Goal: Task Accomplishment & Management: Use online tool/utility

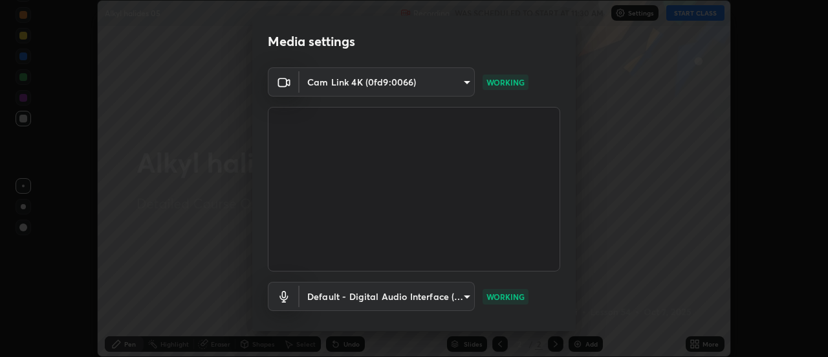
scroll to position [68, 0]
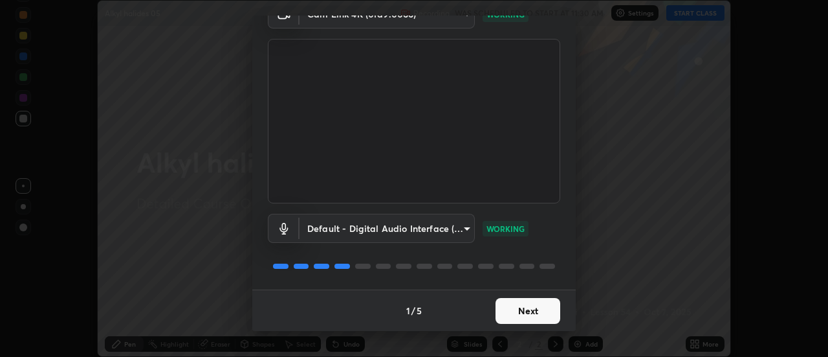
click at [527, 309] on button "Next" at bounding box center [528, 311] width 65 height 26
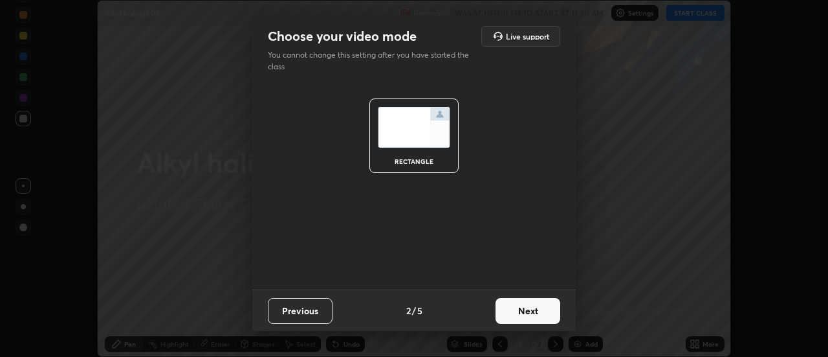
scroll to position [0, 0]
click at [521, 314] on button "Next" at bounding box center [528, 311] width 65 height 26
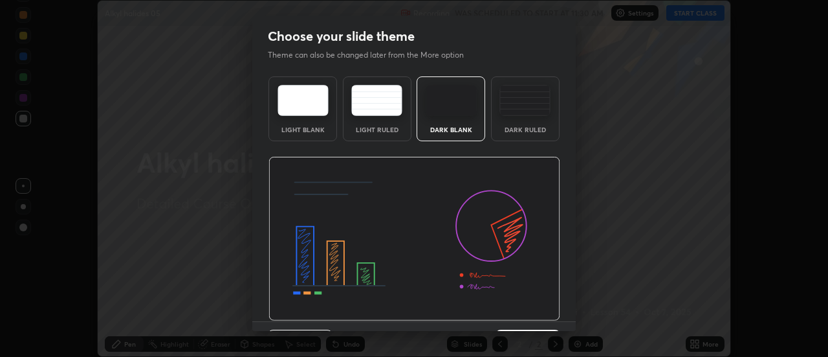
scroll to position [32, 0]
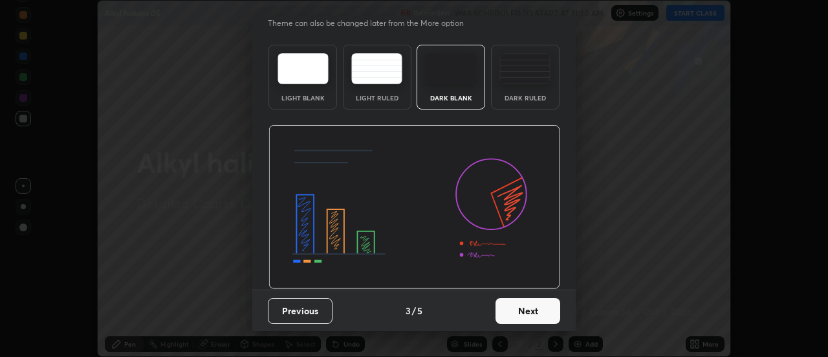
click at [532, 315] on button "Next" at bounding box center [528, 311] width 65 height 26
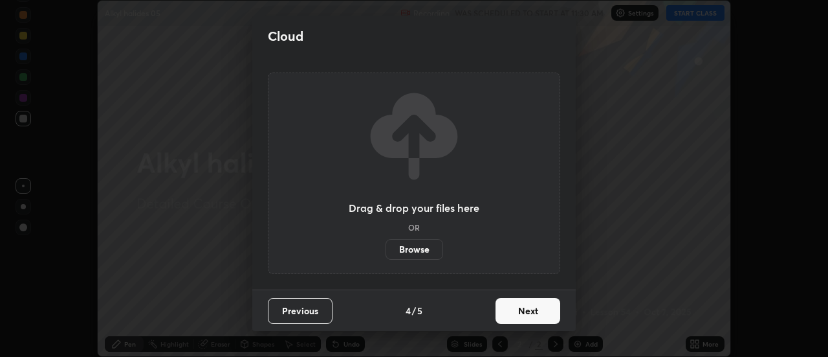
scroll to position [0, 0]
click at [529, 315] on button "Next" at bounding box center [528, 311] width 65 height 26
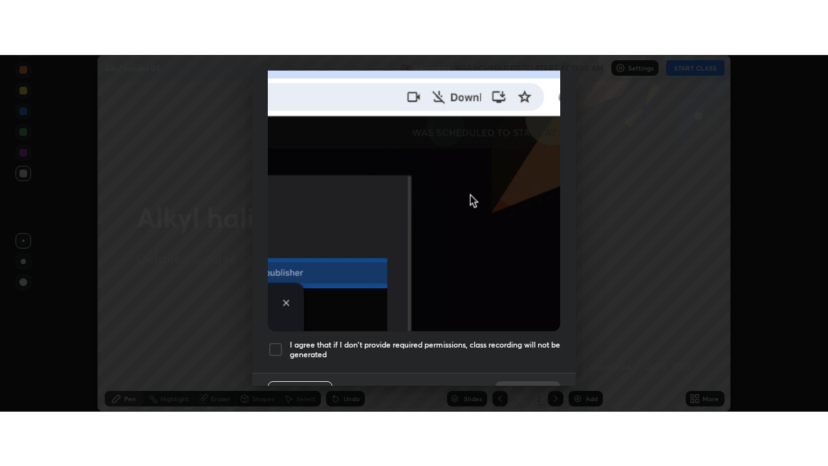
scroll to position [332, 0]
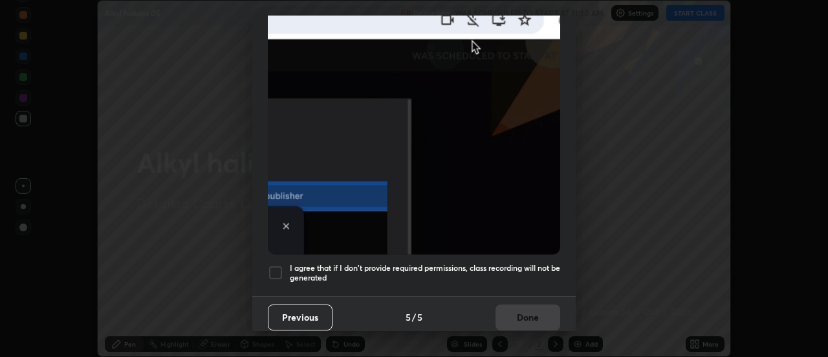
click at [280, 265] on div at bounding box center [276, 273] width 16 height 16
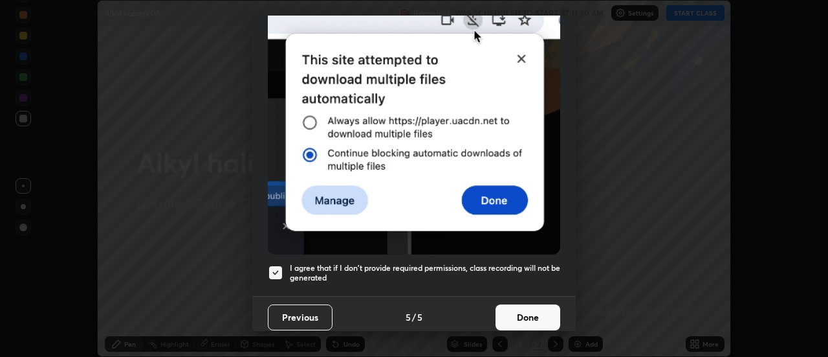
click at [528, 313] on button "Done" at bounding box center [528, 317] width 65 height 26
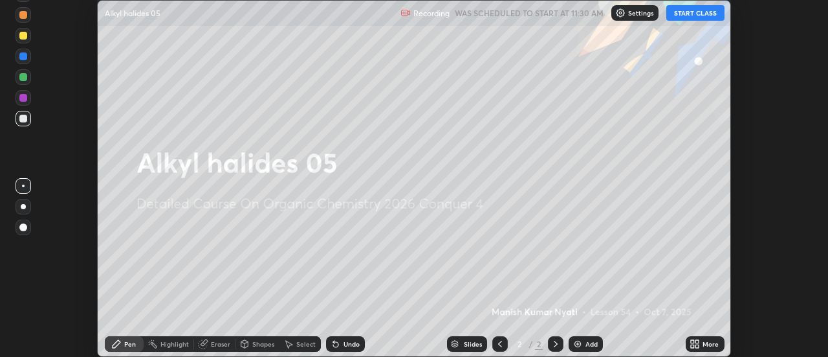
click at [701, 14] on button "START CLASS" at bounding box center [696, 13] width 58 height 16
click at [696, 345] on icon at bounding box center [697, 345] width 3 height 3
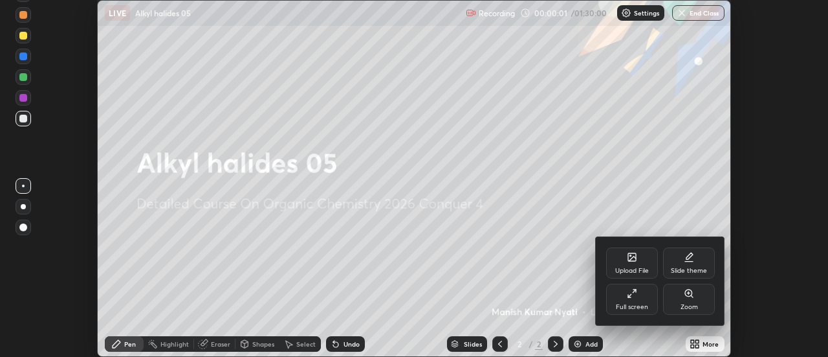
click at [637, 294] on div "Full screen" at bounding box center [632, 298] width 52 height 31
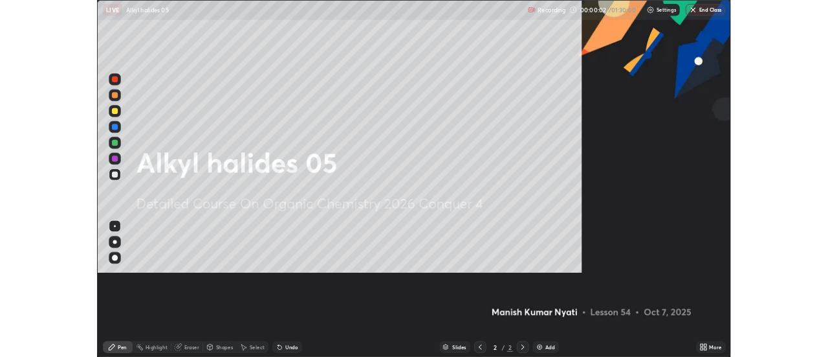
scroll to position [466, 828]
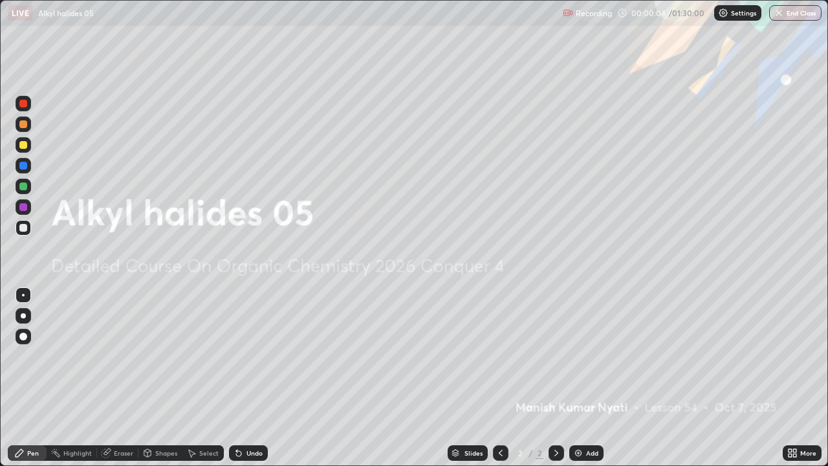
click at [579, 356] on img at bounding box center [578, 453] width 10 height 10
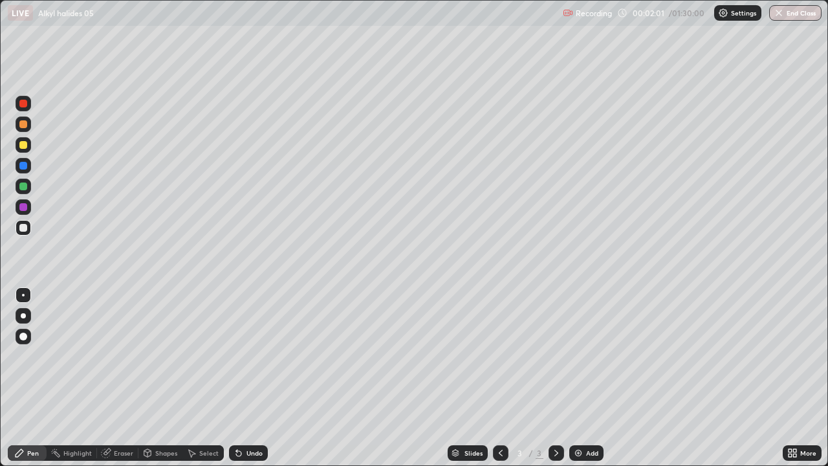
click at [23, 144] on div at bounding box center [23, 145] width 8 height 8
click at [578, 356] on img at bounding box center [578, 453] width 10 height 10
click at [247, 356] on div "Undo" at bounding box center [255, 453] width 16 height 6
click at [243, 356] on div "Undo" at bounding box center [248, 453] width 39 height 16
click at [555, 356] on icon at bounding box center [556, 453] width 10 height 10
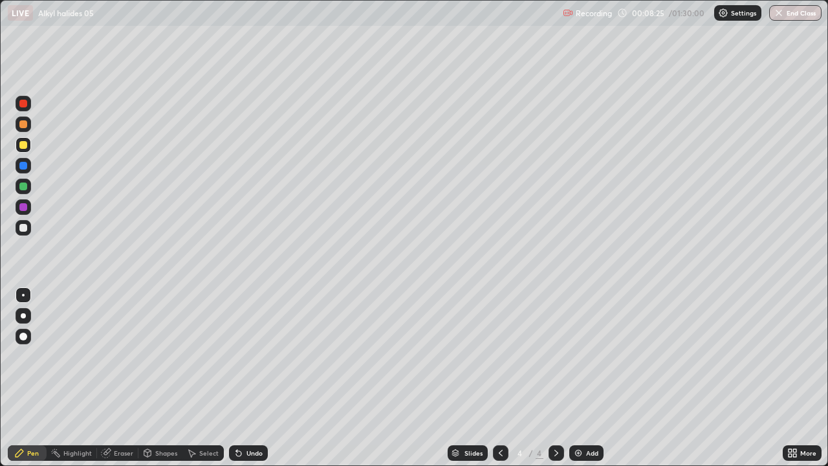
click at [574, 356] on img at bounding box center [578, 453] width 10 height 10
click at [247, 356] on div "Undo" at bounding box center [255, 453] width 16 height 6
click at [248, 356] on div "Undo" at bounding box center [255, 453] width 16 height 6
click at [247, 356] on div "Undo" at bounding box center [255, 453] width 16 height 6
click at [577, 356] on div "Add" at bounding box center [586, 453] width 34 height 16
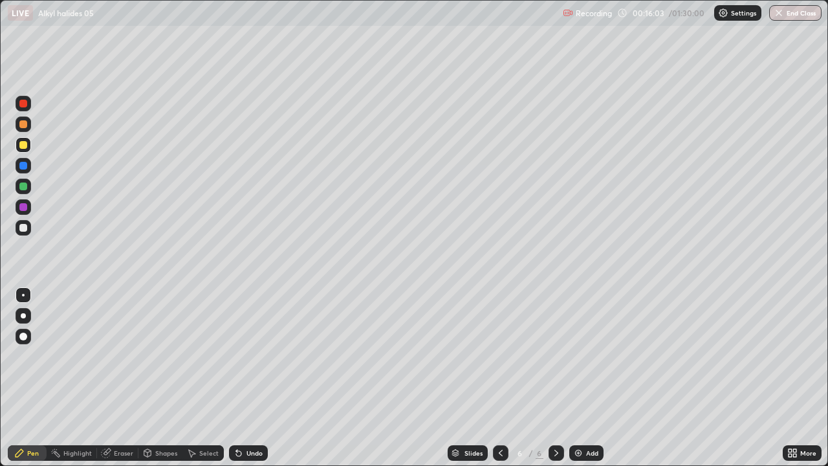
click at [498, 356] on icon at bounding box center [501, 453] width 10 height 10
click at [24, 107] on div at bounding box center [23, 104] width 8 height 8
click at [549, 356] on div at bounding box center [557, 453] width 16 height 16
click at [21, 145] on div at bounding box center [23, 145] width 8 height 8
click at [241, 356] on icon at bounding box center [239, 453] width 10 height 10
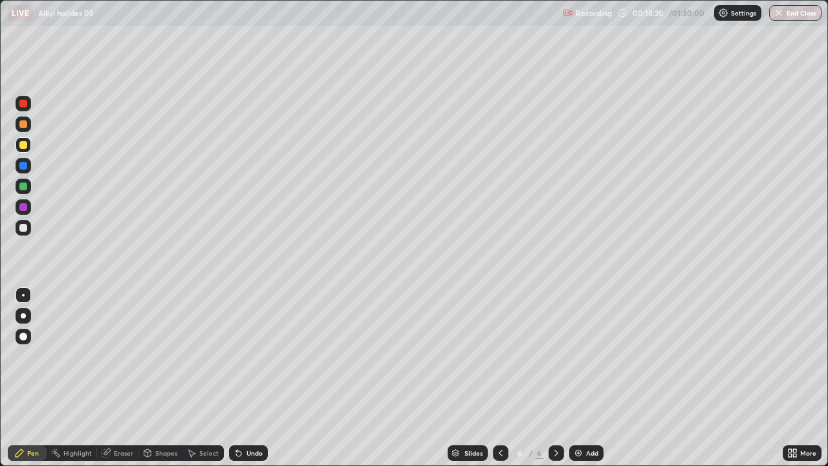
click at [236, 356] on icon at bounding box center [236, 450] width 1 height 1
click at [241, 356] on icon at bounding box center [239, 453] width 10 height 10
click at [577, 356] on img at bounding box center [578, 453] width 10 height 10
click at [254, 356] on div "Undo" at bounding box center [248, 453] width 39 height 16
click at [255, 356] on div "Undo" at bounding box center [255, 453] width 16 height 6
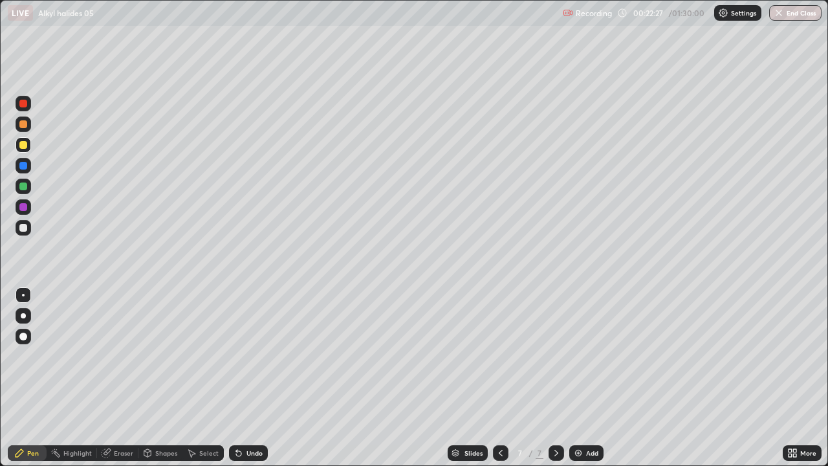
click at [246, 356] on div "Undo" at bounding box center [248, 453] width 39 height 16
click at [241, 356] on icon at bounding box center [239, 453] width 10 height 10
click at [243, 356] on div "Undo" at bounding box center [248, 453] width 39 height 16
click at [239, 356] on icon at bounding box center [239, 453] width 10 height 10
click at [236, 356] on icon at bounding box center [238, 453] width 5 height 5
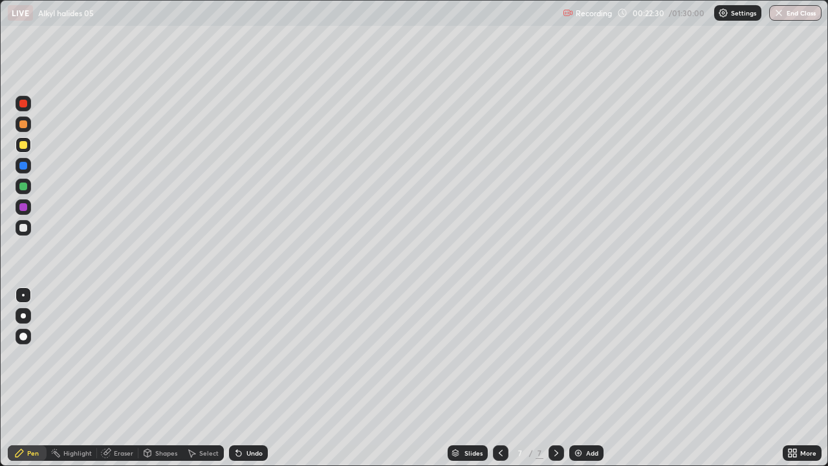
click at [236, 356] on icon at bounding box center [238, 453] width 5 height 5
click at [229, 356] on div "Undo" at bounding box center [248, 453] width 39 height 16
click at [581, 356] on img at bounding box center [578, 453] width 10 height 10
click at [502, 356] on div at bounding box center [501, 453] width 16 height 16
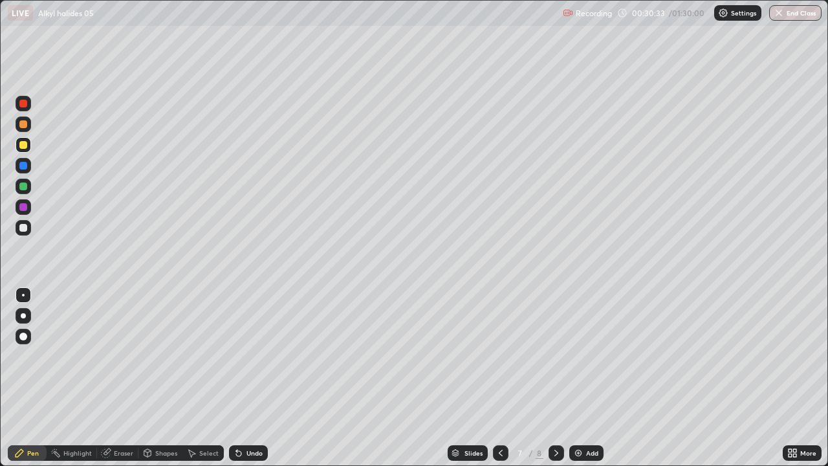
click at [555, 356] on icon at bounding box center [556, 453] width 10 height 10
click at [206, 356] on div "Select" at bounding box center [202, 453] width 41 height 16
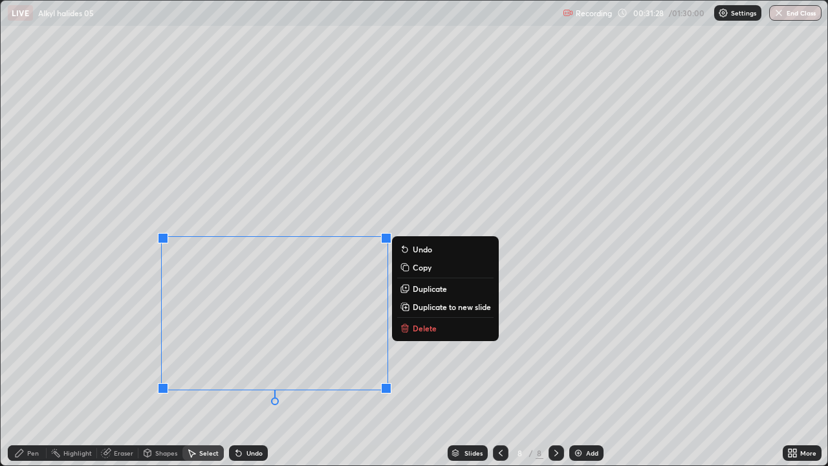
click at [422, 333] on p "Delete" at bounding box center [425, 328] width 24 height 10
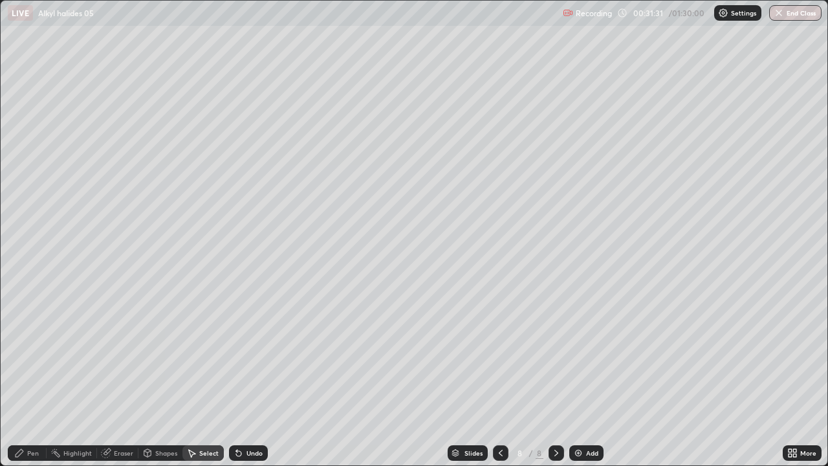
click at [32, 356] on div "Pen" at bounding box center [33, 453] width 12 height 6
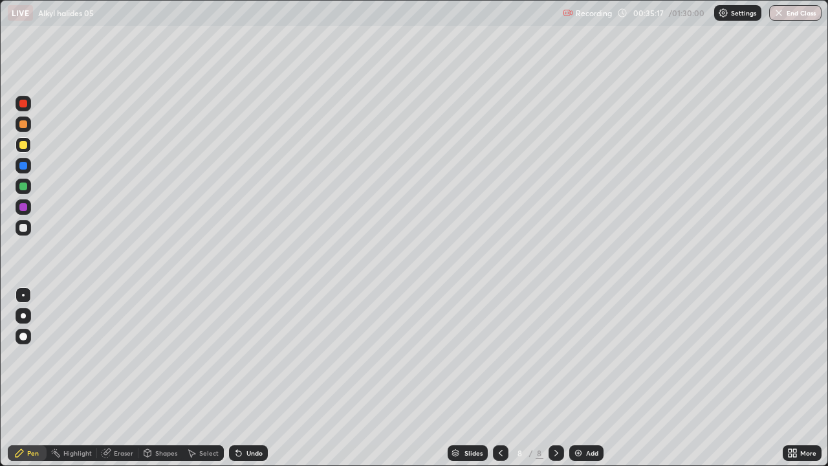
click at [500, 356] on icon at bounding box center [501, 453] width 10 height 10
click at [499, 356] on icon at bounding box center [501, 453] width 10 height 10
click at [498, 356] on icon at bounding box center [501, 453] width 10 height 10
click at [500, 356] on icon at bounding box center [501, 453] width 10 height 10
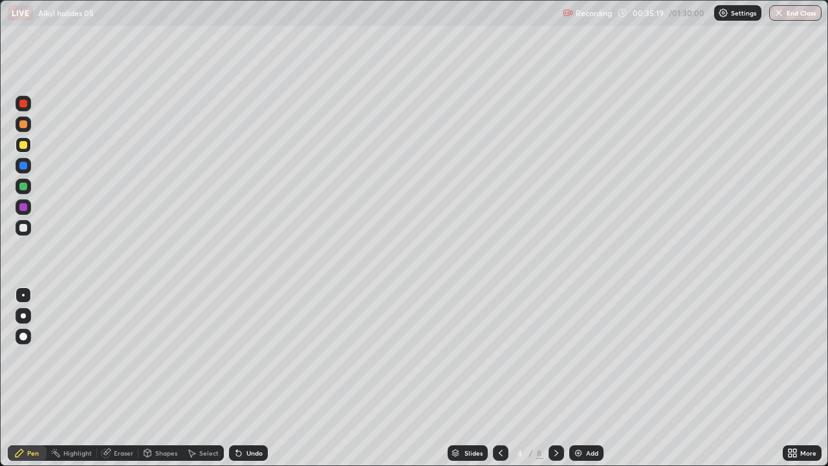
click at [500, 356] on icon at bounding box center [501, 453] width 10 height 10
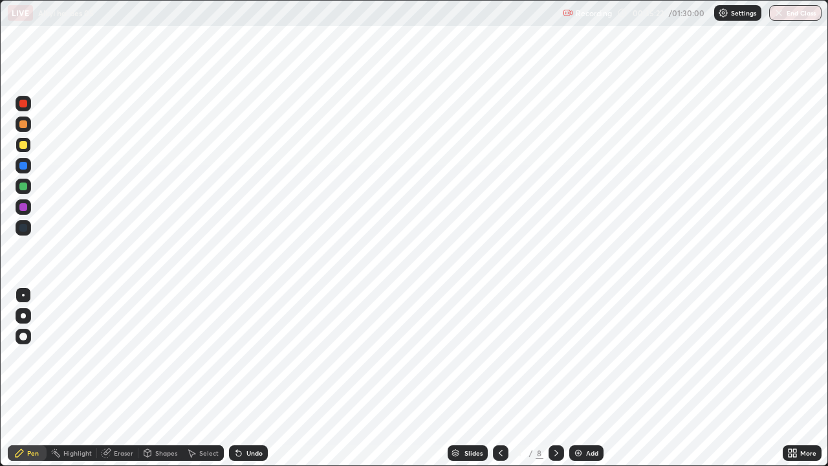
click at [555, 356] on icon at bounding box center [556, 453] width 10 height 10
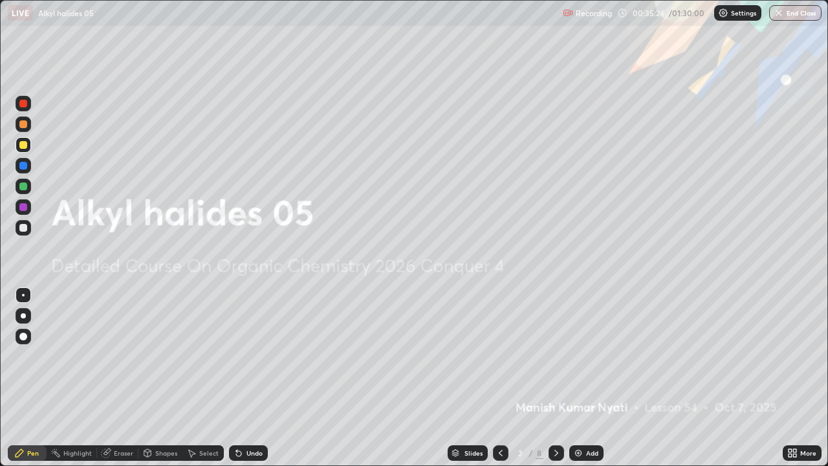
click at [561, 356] on div at bounding box center [557, 453] width 16 height 16
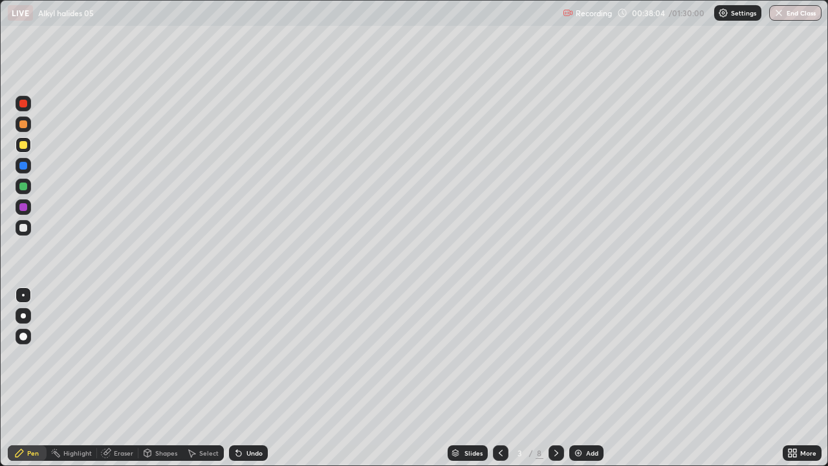
click at [562, 356] on div at bounding box center [557, 453] width 16 height 16
click at [254, 356] on div "Undo" at bounding box center [255, 453] width 16 height 6
click at [249, 356] on div "Undo" at bounding box center [255, 453] width 16 height 6
click at [247, 356] on div "Undo" at bounding box center [255, 453] width 16 height 6
click at [254, 356] on div "Undo" at bounding box center [255, 453] width 16 height 6
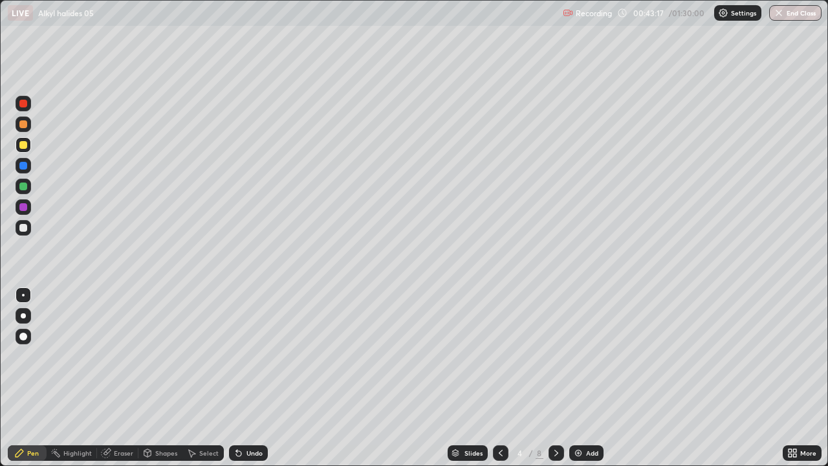
click at [251, 356] on div "Undo" at bounding box center [248, 453] width 39 height 16
click at [250, 356] on div "Undo" at bounding box center [248, 453] width 39 height 16
click at [251, 356] on div "Undo" at bounding box center [248, 453] width 39 height 16
click at [255, 356] on div "Undo" at bounding box center [255, 453] width 16 height 6
click at [250, 356] on div "Undo" at bounding box center [255, 453] width 16 height 6
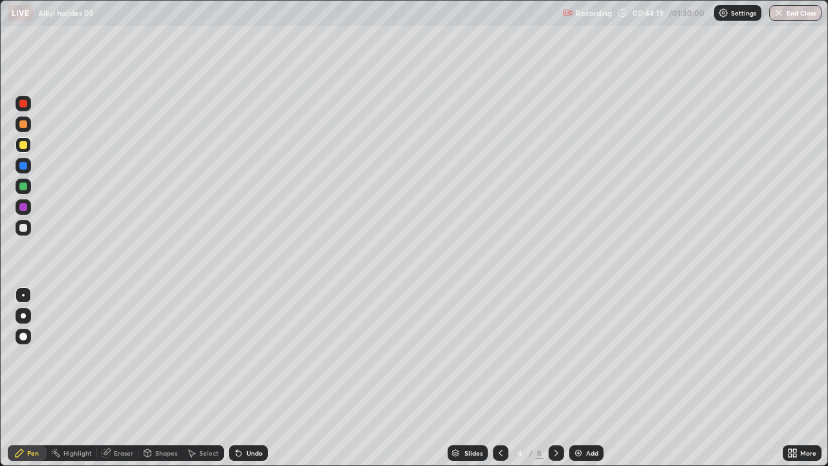
click at [252, 356] on div "Undo" at bounding box center [255, 453] width 16 height 6
click at [236, 356] on icon at bounding box center [236, 450] width 1 height 1
click at [209, 356] on div "Select" at bounding box center [208, 453] width 19 height 6
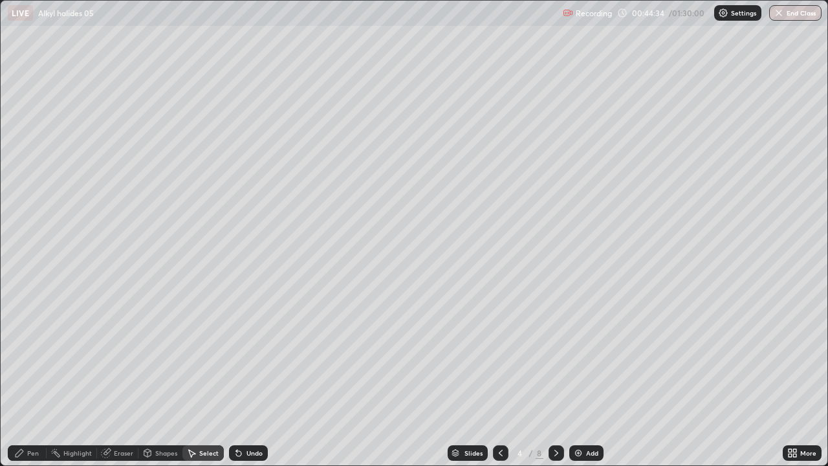
click at [32, 356] on div "Pen" at bounding box center [33, 453] width 12 height 6
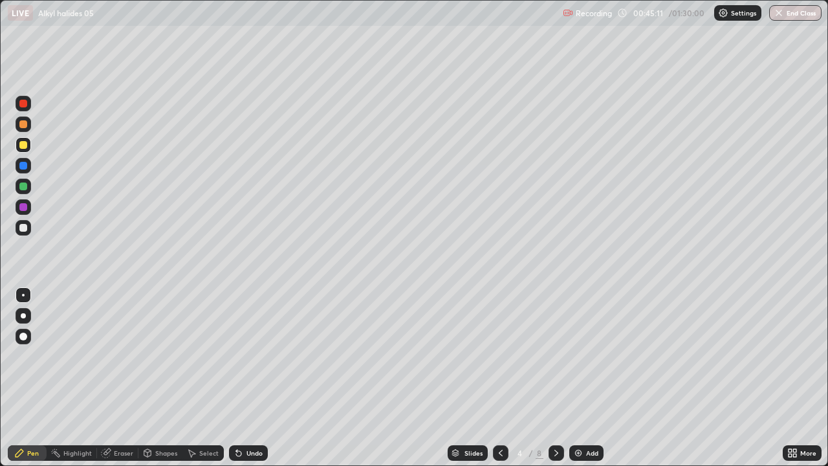
click at [122, 356] on div "Eraser" at bounding box center [123, 453] width 19 height 6
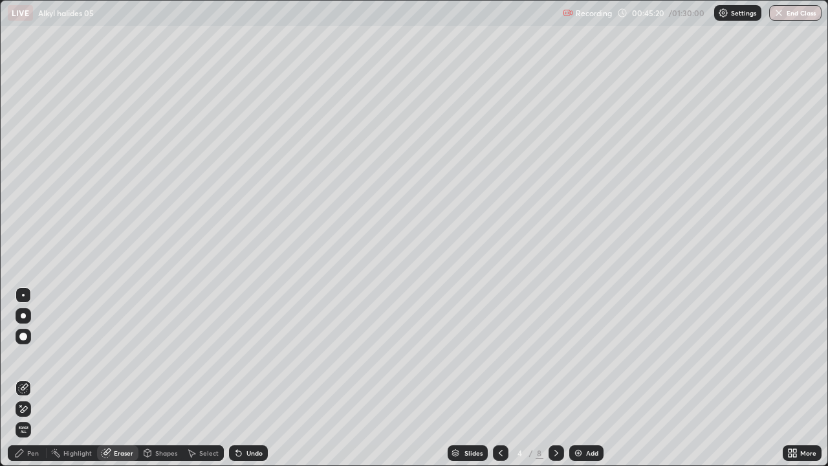
click at [32, 356] on div "Pen" at bounding box center [33, 453] width 12 height 6
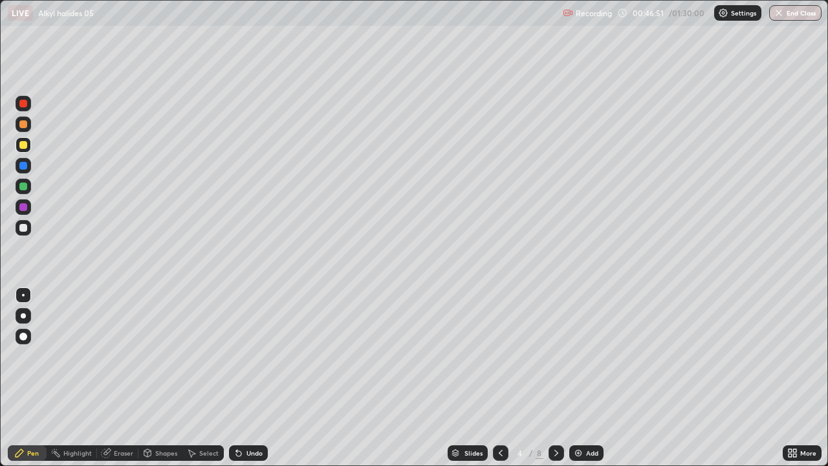
click at [127, 356] on div "Eraser" at bounding box center [123, 453] width 19 height 6
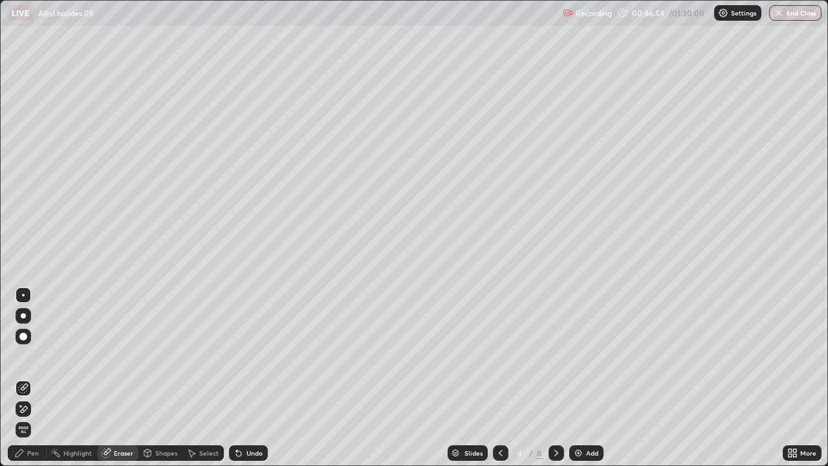
click at [36, 356] on div "Pen" at bounding box center [33, 453] width 12 height 6
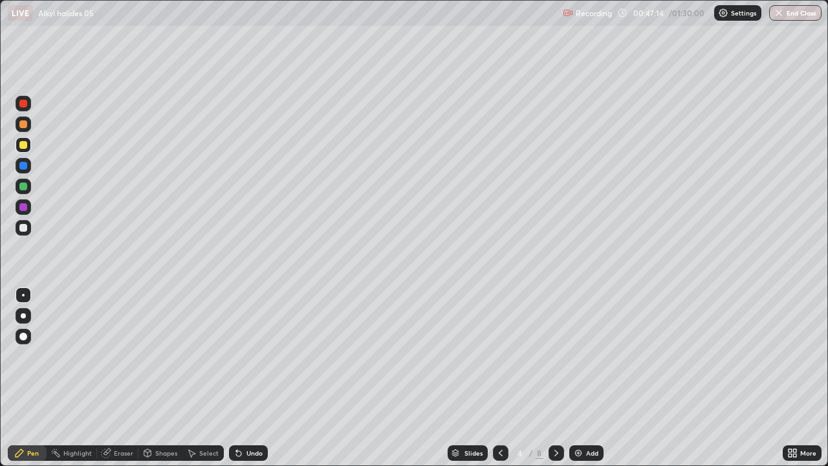
click at [247, 356] on div "Undo" at bounding box center [255, 453] width 16 height 6
click at [238, 356] on div "Undo" at bounding box center [248, 453] width 39 height 16
click at [557, 356] on icon at bounding box center [556, 453] width 10 height 10
click at [584, 356] on div "Add" at bounding box center [586, 453] width 34 height 16
click at [259, 356] on div "Undo" at bounding box center [255, 453] width 16 height 6
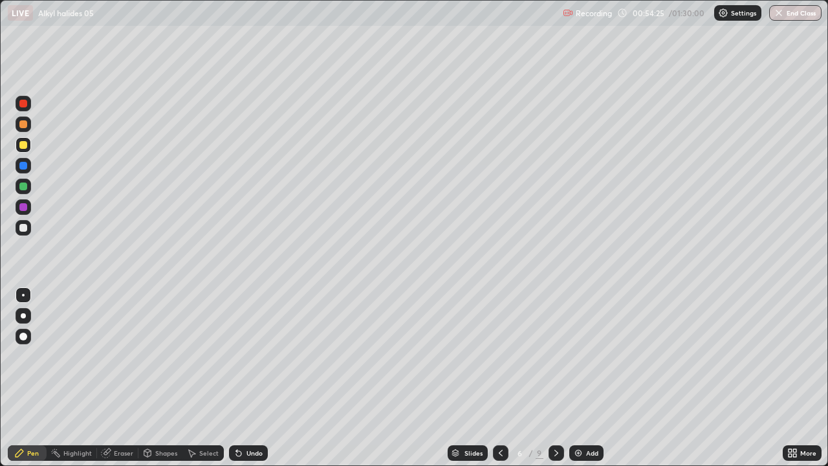
click at [256, 356] on div "Undo" at bounding box center [248, 453] width 39 height 16
click at [257, 356] on div "Undo" at bounding box center [255, 453] width 16 height 6
click at [258, 356] on div "Undo" at bounding box center [248, 453] width 39 height 16
click at [500, 356] on icon at bounding box center [501, 453] width 10 height 10
click at [576, 356] on img at bounding box center [578, 453] width 10 height 10
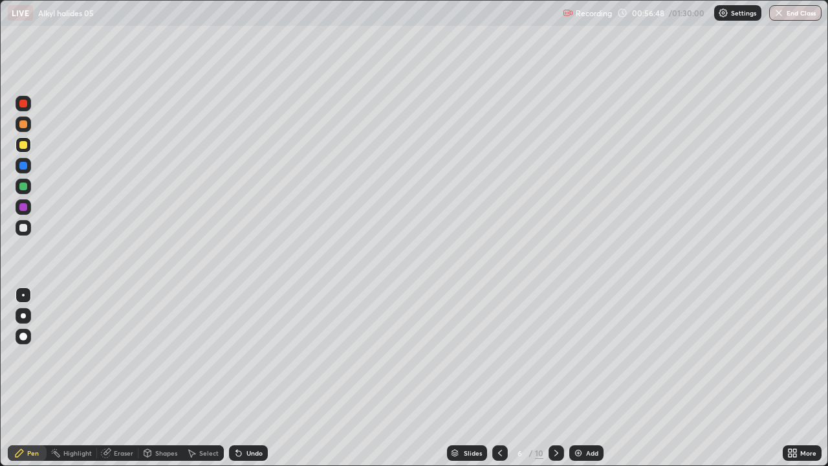
click at [505, 356] on div at bounding box center [500, 453] width 16 height 16
click at [557, 356] on icon at bounding box center [556, 453] width 10 height 10
click at [555, 356] on icon at bounding box center [556, 453] width 10 height 10
click at [562, 356] on div at bounding box center [557, 453] width 16 height 16
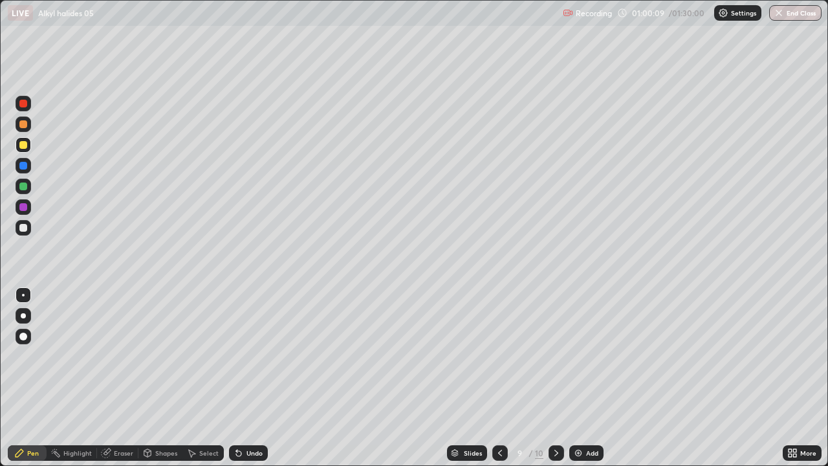
click at [499, 356] on icon at bounding box center [500, 453] width 10 height 10
click at [558, 356] on icon at bounding box center [556, 453] width 10 height 10
click at [555, 356] on icon at bounding box center [556, 453] width 10 height 10
click at [579, 356] on img at bounding box center [578, 453] width 10 height 10
click at [493, 356] on div at bounding box center [501, 453] width 16 height 16
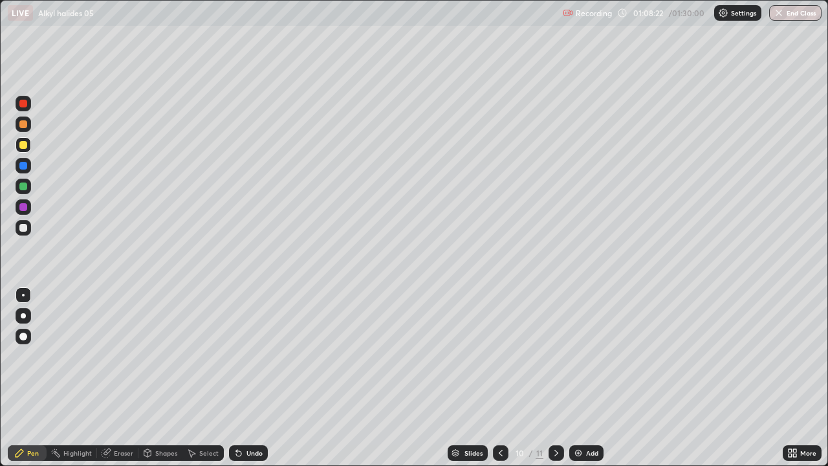
click at [555, 356] on icon at bounding box center [556, 453] width 10 height 10
click at [556, 356] on icon at bounding box center [556, 453] width 10 height 10
click at [575, 356] on img at bounding box center [578, 453] width 10 height 10
click at [244, 356] on div "Undo" at bounding box center [248, 453] width 39 height 16
click at [247, 356] on div "Undo" at bounding box center [255, 453] width 16 height 6
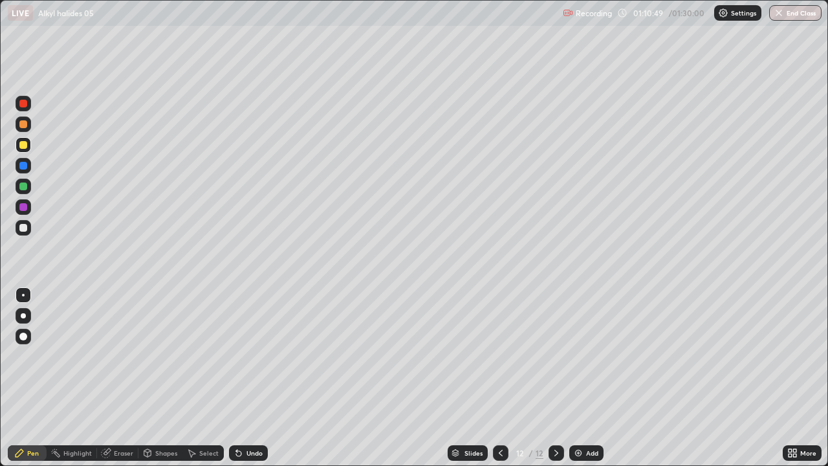
click at [244, 356] on div "Undo" at bounding box center [248, 453] width 39 height 16
click at [243, 356] on div "Undo" at bounding box center [248, 453] width 39 height 16
click at [242, 356] on div "Undo" at bounding box center [248, 453] width 39 height 16
click at [256, 356] on div "Undo" at bounding box center [255, 453] width 16 height 6
click at [254, 356] on div "Undo" at bounding box center [255, 453] width 16 height 6
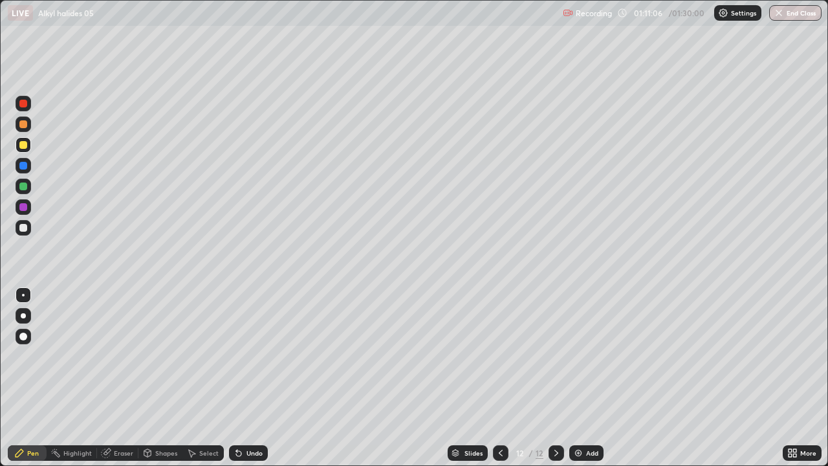
click at [251, 356] on div "Undo" at bounding box center [248, 453] width 39 height 16
click at [250, 356] on div "Undo" at bounding box center [255, 453] width 16 height 6
click at [258, 356] on div "Undo" at bounding box center [255, 453] width 16 height 6
click at [579, 356] on img at bounding box center [578, 453] width 10 height 10
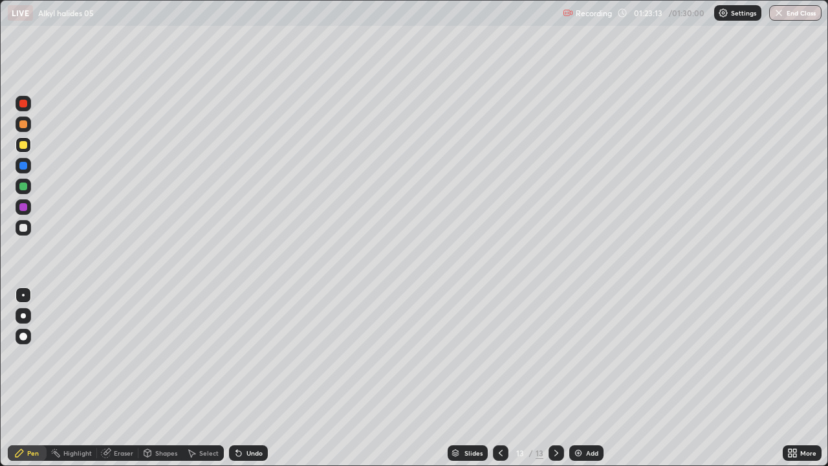
click at [504, 356] on div at bounding box center [501, 453] width 16 height 26
click at [555, 356] on icon at bounding box center [556, 453] width 10 height 10
click at [498, 356] on div at bounding box center [501, 453] width 16 height 16
click at [555, 356] on icon at bounding box center [556, 453] width 10 height 10
click at [500, 356] on icon at bounding box center [501, 453] width 4 height 6
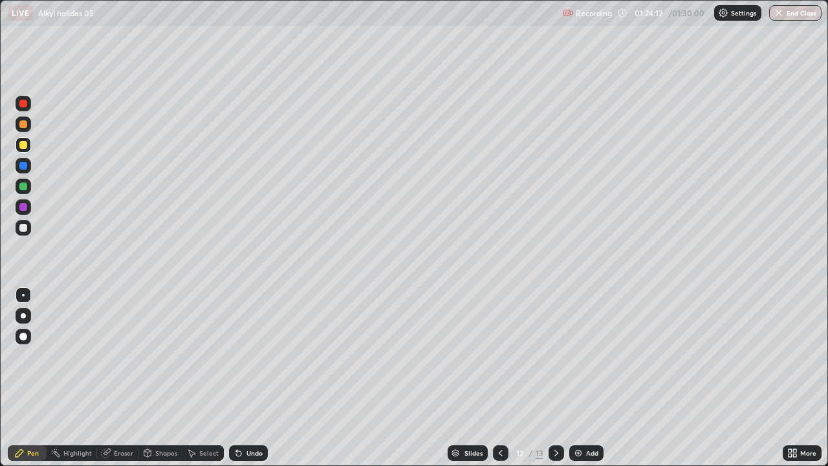
click at [556, 356] on icon at bounding box center [557, 453] width 4 height 6
click at [244, 356] on div "Undo" at bounding box center [248, 453] width 39 height 16
click at [500, 356] on icon at bounding box center [501, 453] width 10 height 10
click at [553, 356] on icon at bounding box center [556, 453] width 10 height 10
click at [502, 356] on icon at bounding box center [501, 453] width 10 height 10
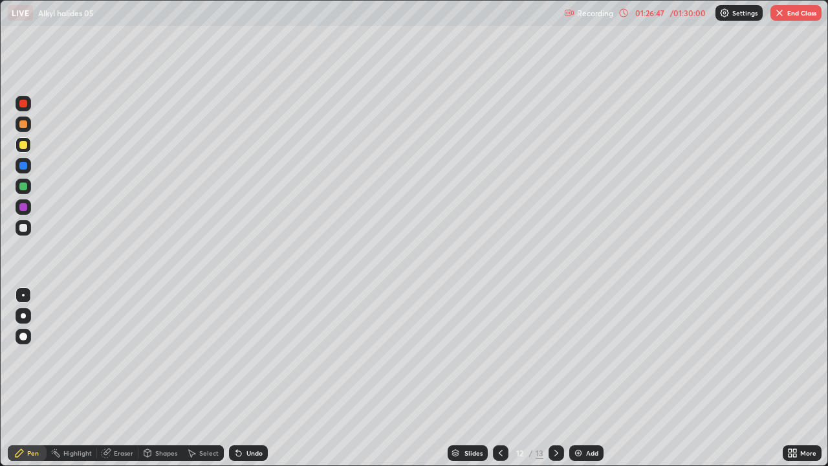
click at [557, 356] on icon at bounding box center [556, 453] width 10 height 10
click at [236, 356] on icon at bounding box center [238, 453] width 5 height 5
click at [556, 356] on icon at bounding box center [556, 453] width 10 height 10
click at [573, 356] on img at bounding box center [578, 453] width 10 height 10
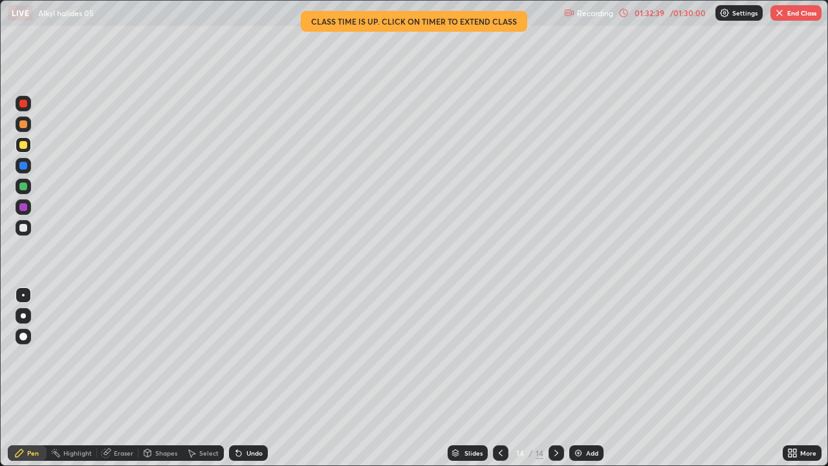
click at [262, 356] on div "Undo" at bounding box center [248, 453] width 39 height 16
click at [261, 356] on div "Undo" at bounding box center [248, 453] width 39 height 16
click at [786, 15] on button "End Class" at bounding box center [796, 13] width 51 height 16
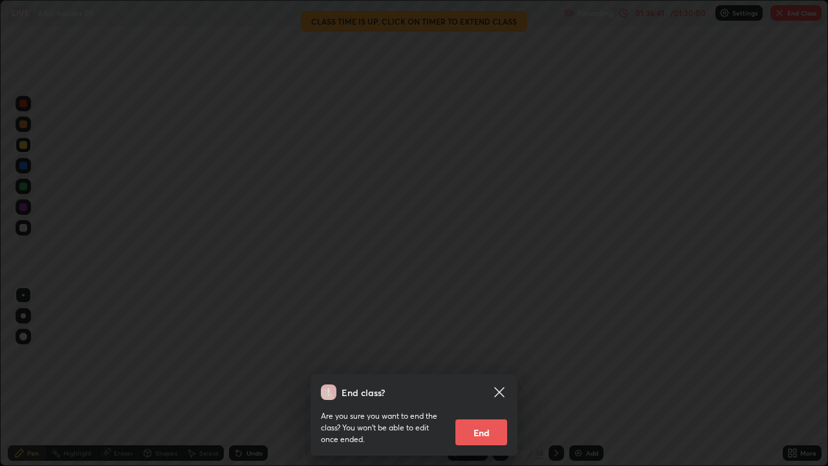
click at [497, 356] on button "End" at bounding box center [482, 432] width 52 height 26
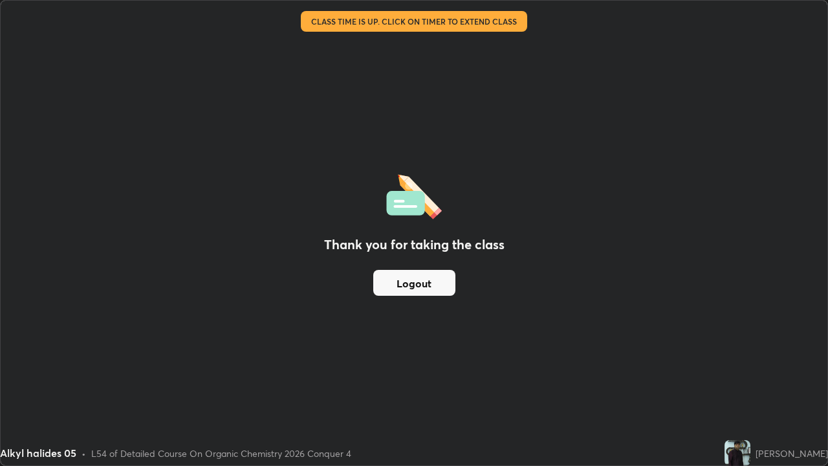
click at [435, 283] on button "Logout" at bounding box center [414, 283] width 82 height 26
click at [409, 287] on button "Logout" at bounding box center [414, 283] width 82 height 26
click at [414, 288] on button "Logout" at bounding box center [414, 283] width 82 height 26
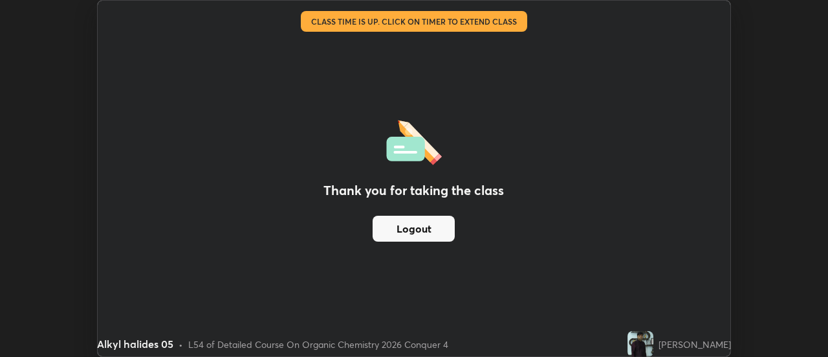
scroll to position [64357, 63886]
